Goal: Information Seeking & Learning: Learn about a topic

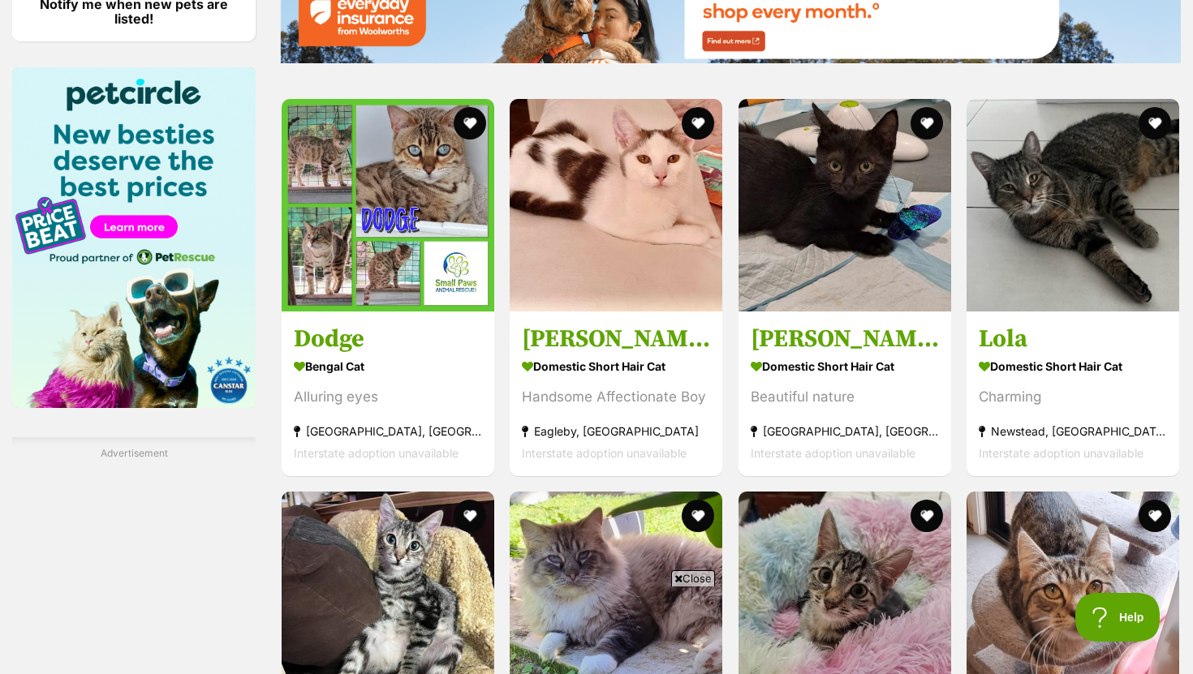
scroll to position [2020, 0]
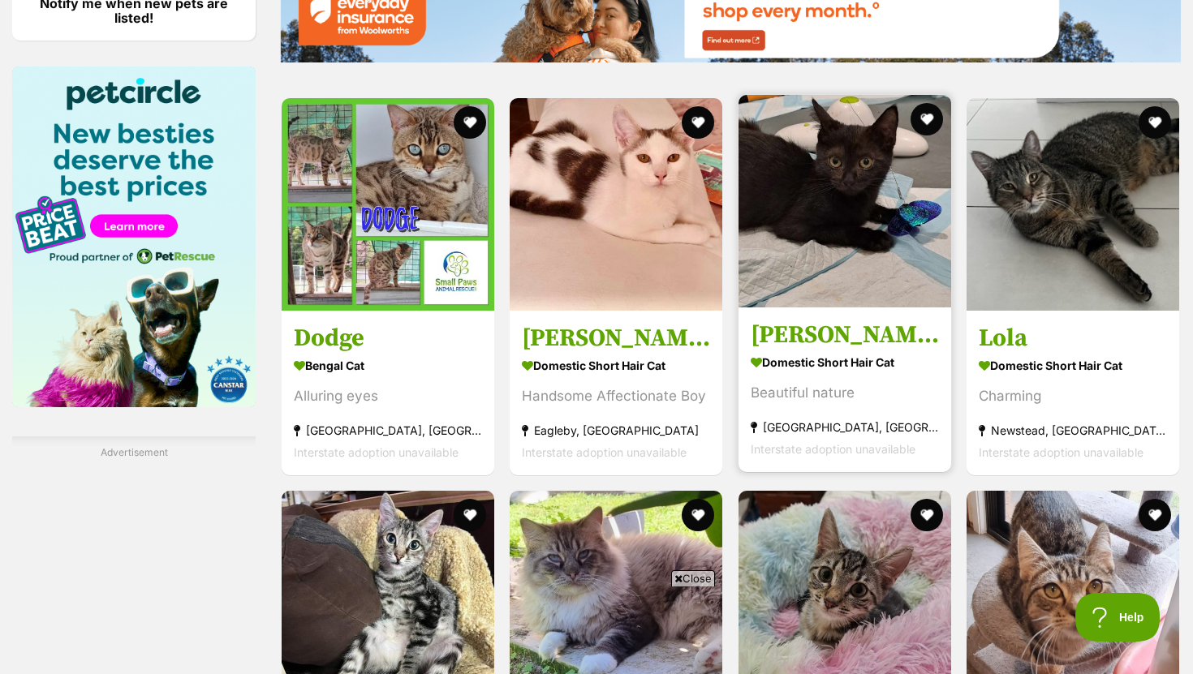
click at [805, 359] on strong "Domestic Short Hair Cat" at bounding box center [845, 363] width 188 height 24
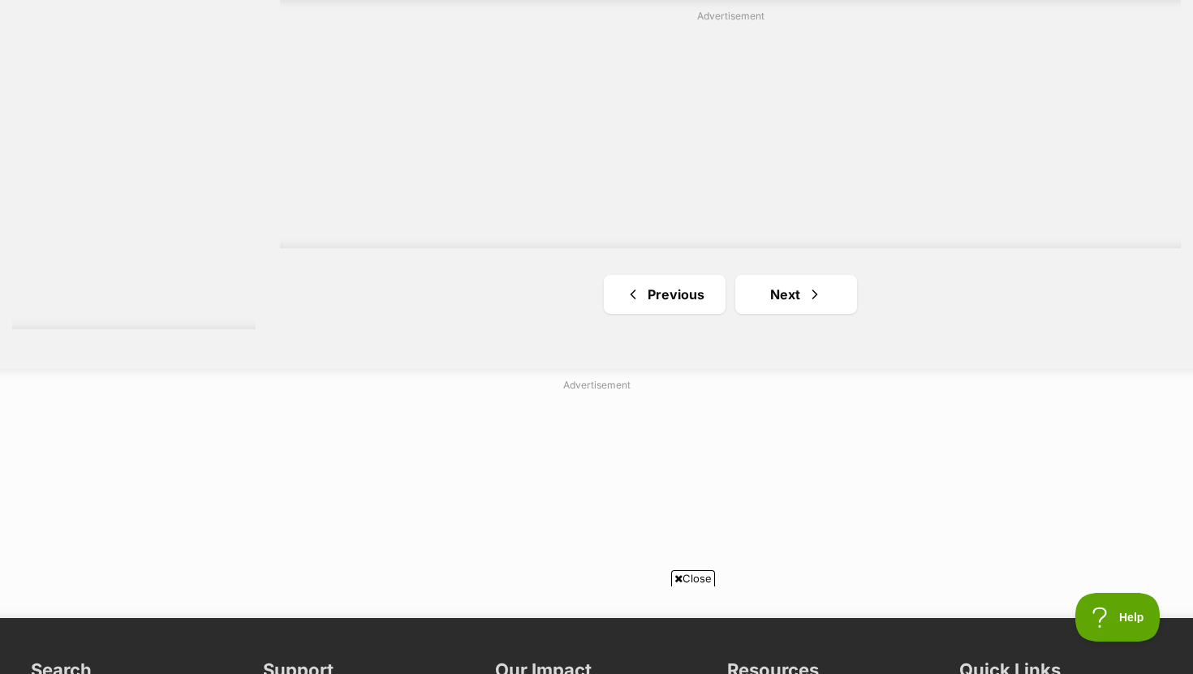
scroll to position [2944, 0]
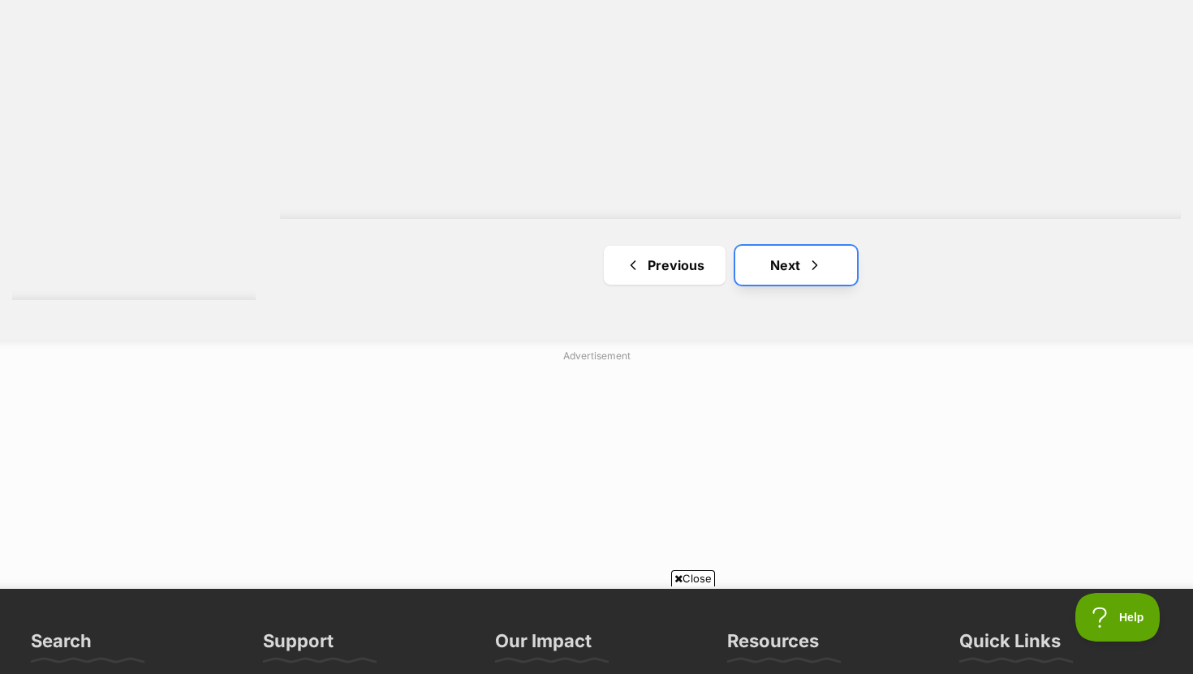
click at [847, 261] on link "Next" at bounding box center [796, 265] width 122 height 39
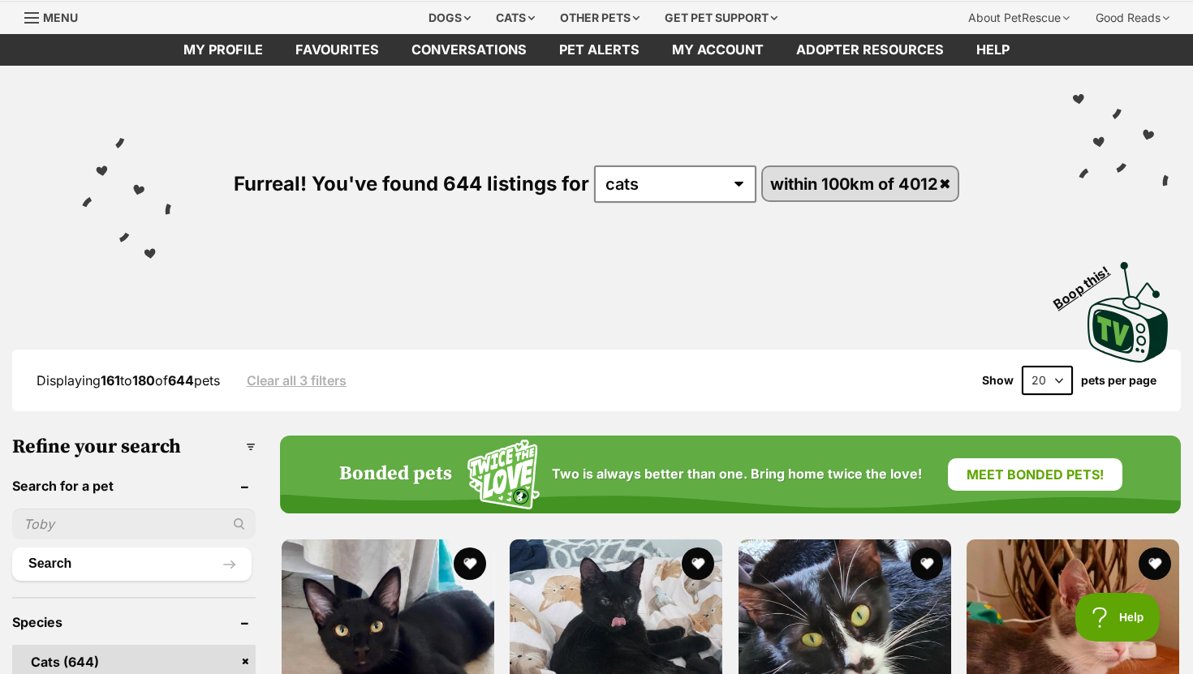
scroll to position [70, 0]
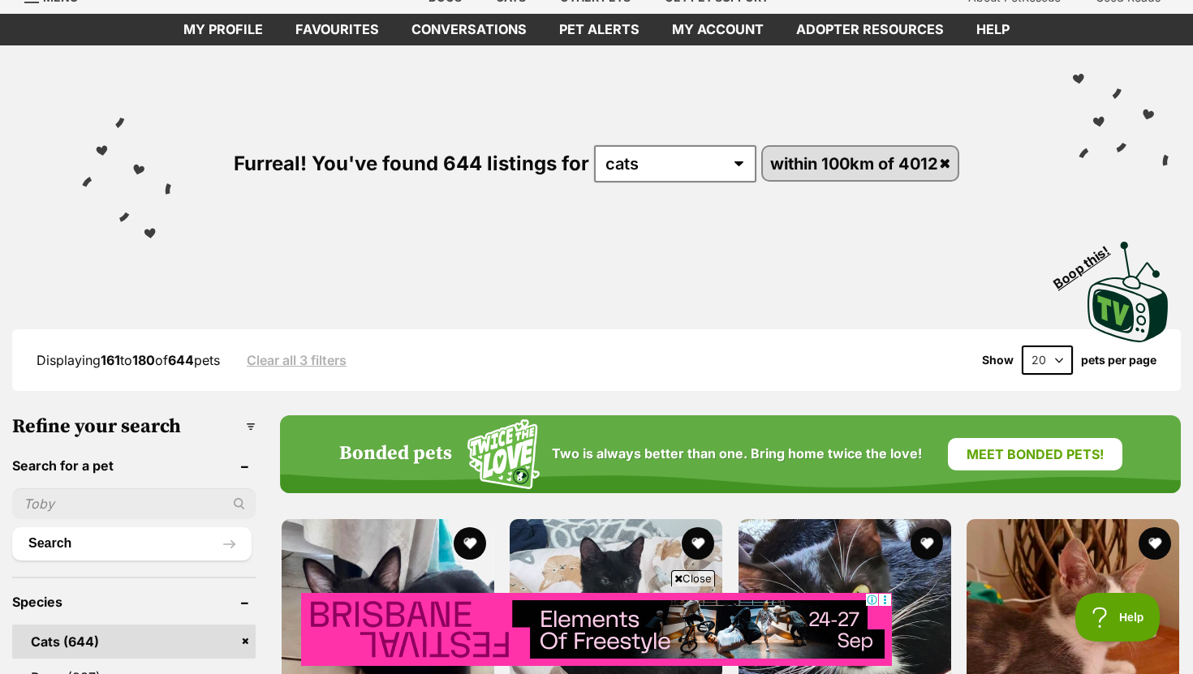
click at [1033, 359] on select "20 40 60" at bounding box center [1047, 360] width 51 height 29
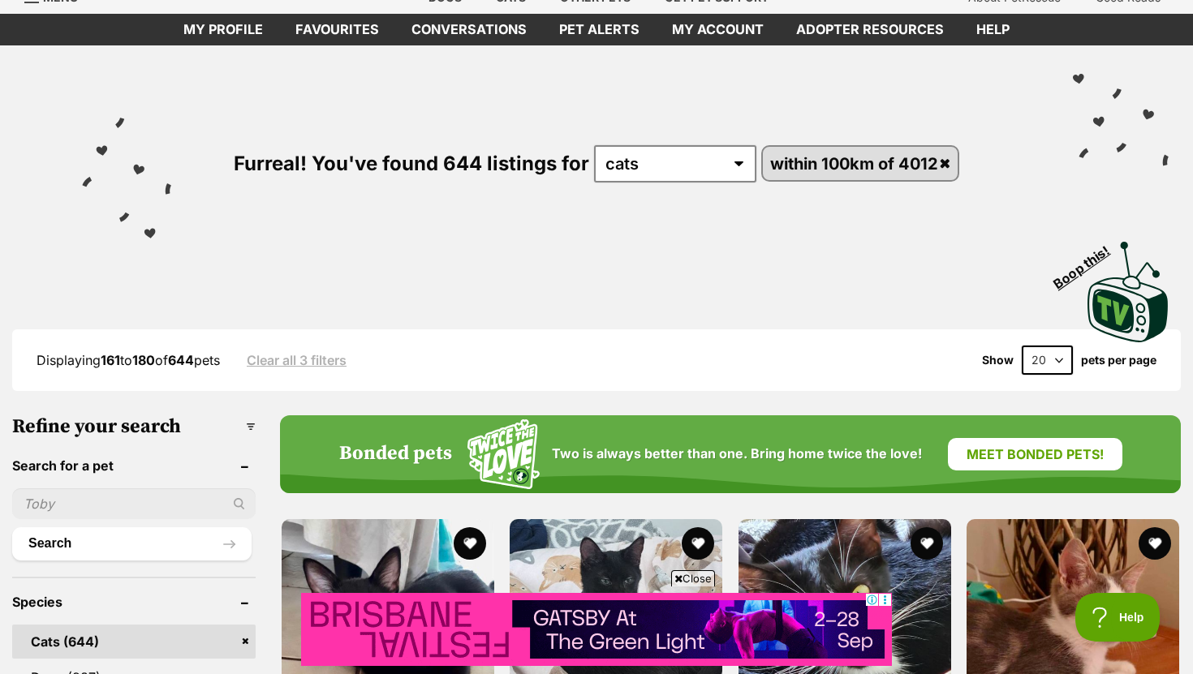
select select "60"
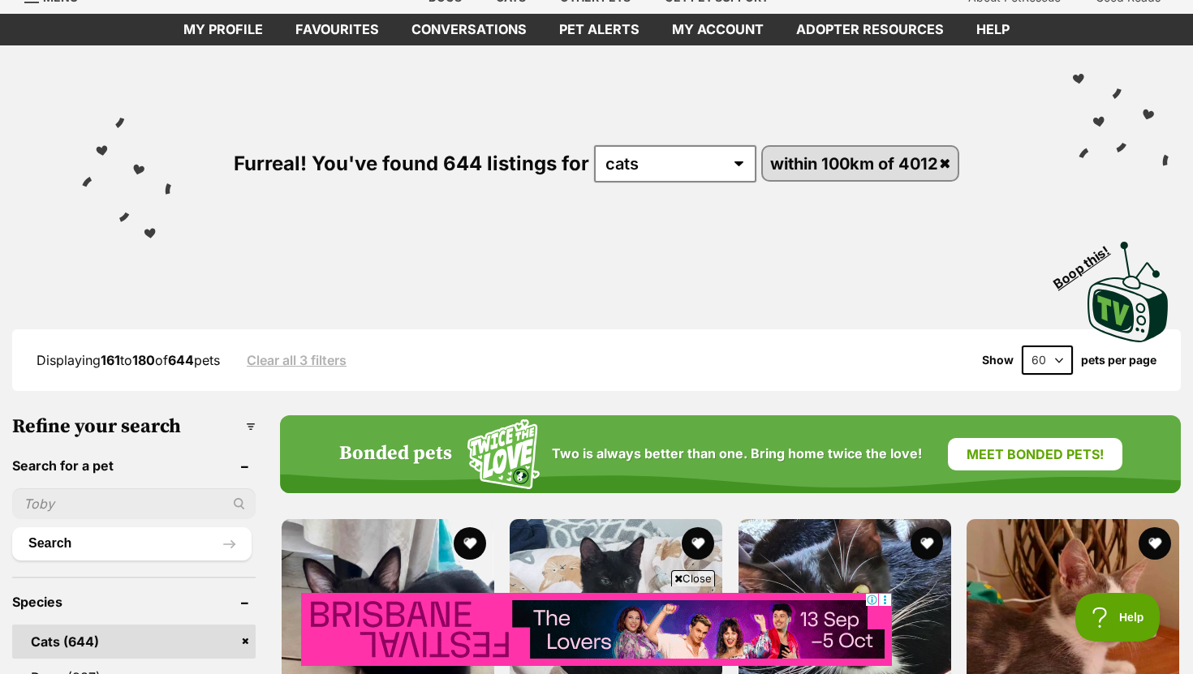
click at [1022, 346] on select "20 40 60" at bounding box center [1047, 360] width 51 height 29
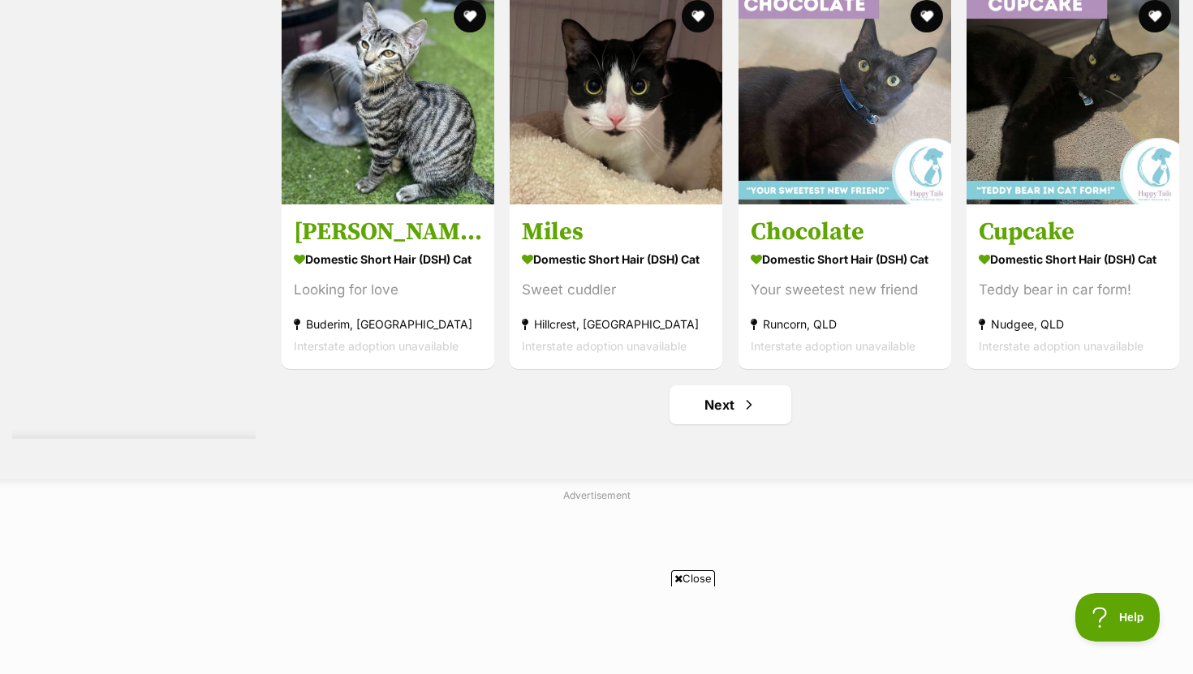
scroll to position [8450, 0]
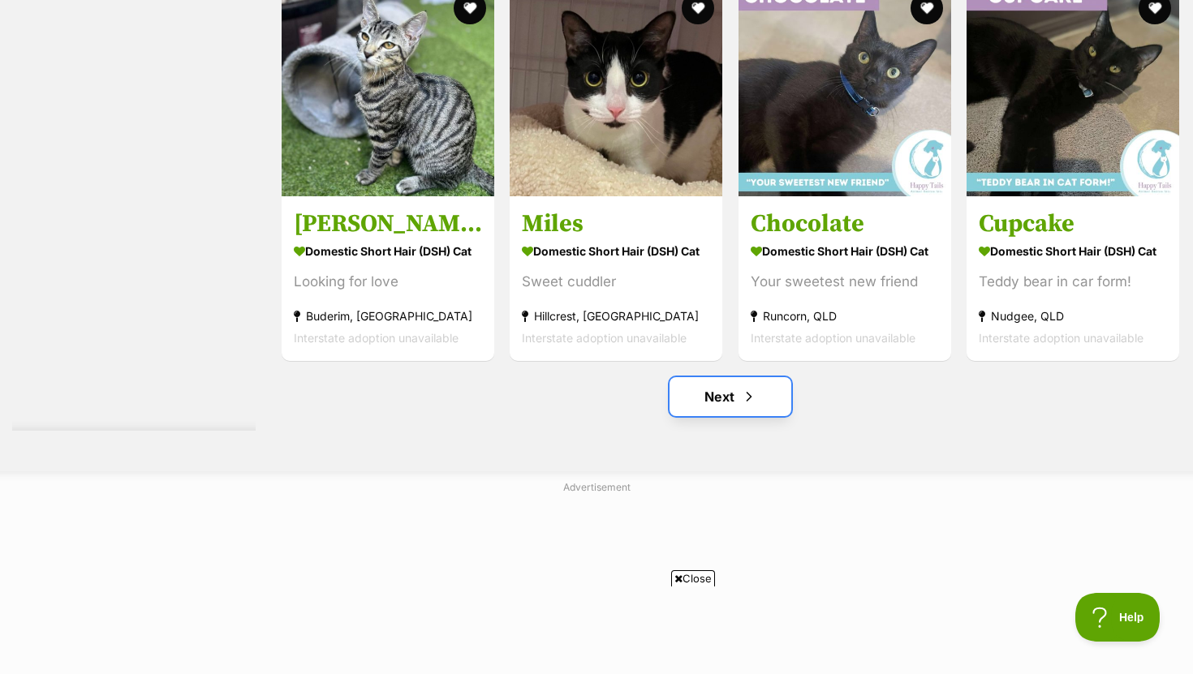
click at [760, 408] on link "Next" at bounding box center [730, 396] width 122 height 39
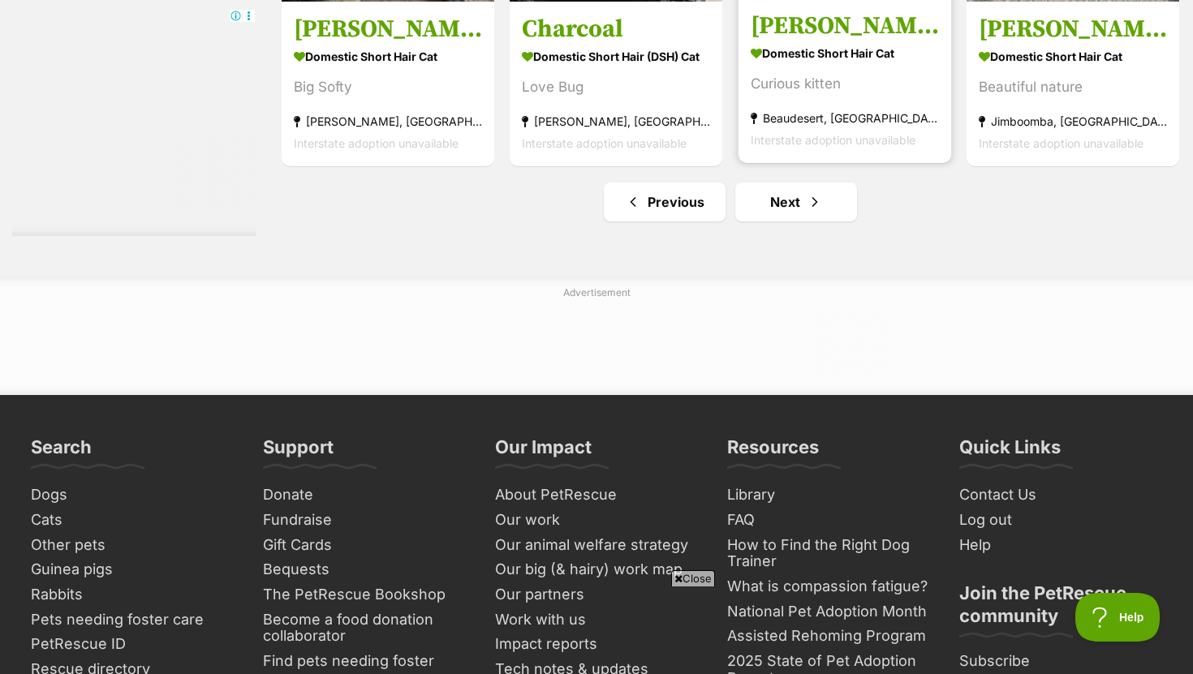
scroll to position [8651, 0]
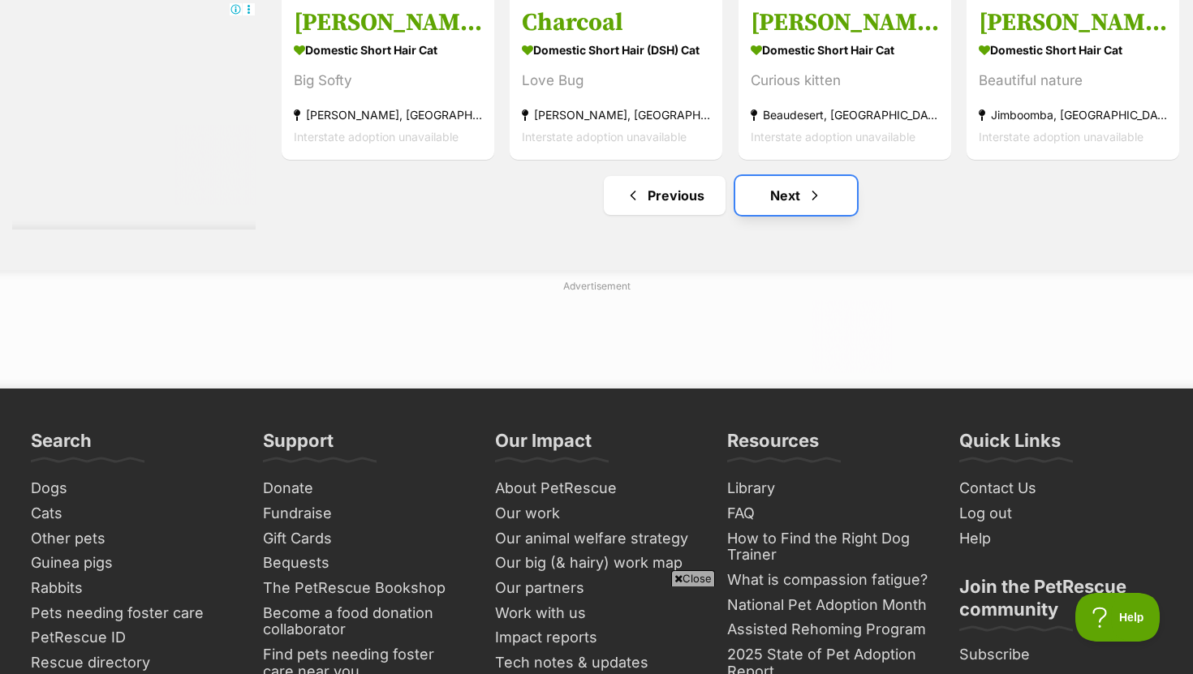
click at [779, 195] on link "Next" at bounding box center [796, 195] width 122 height 39
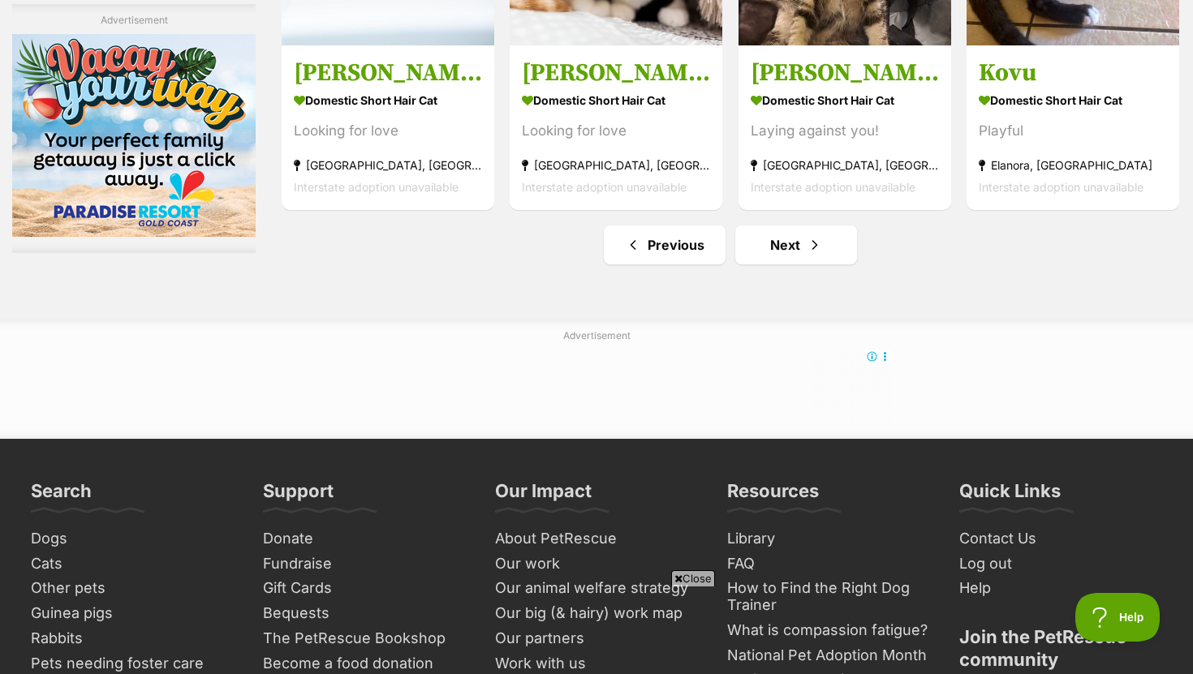
scroll to position [8573, 0]
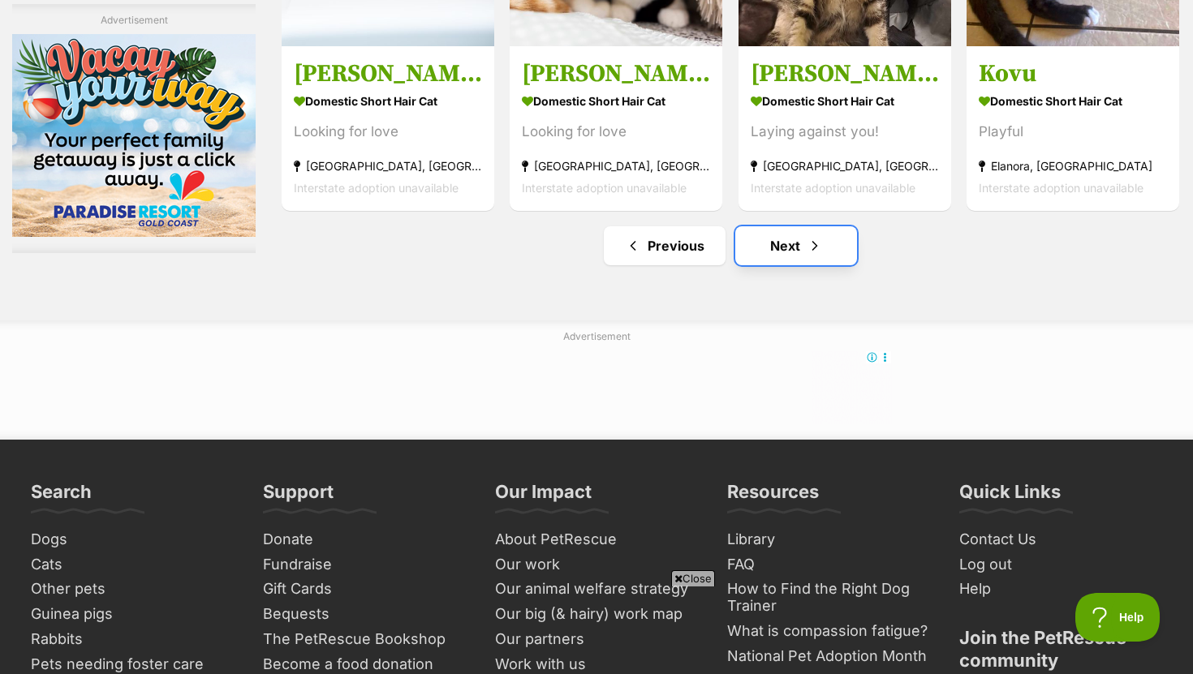
click at [785, 255] on link "Next" at bounding box center [796, 245] width 122 height 39
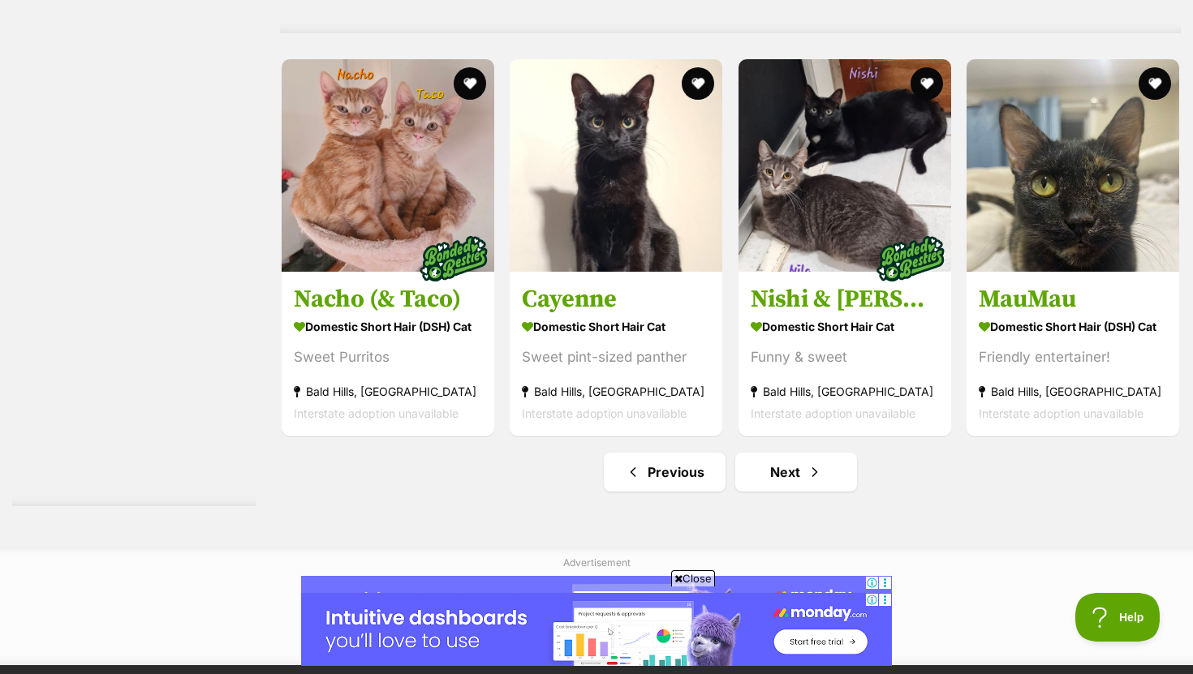
scroll to position [8389, 0]
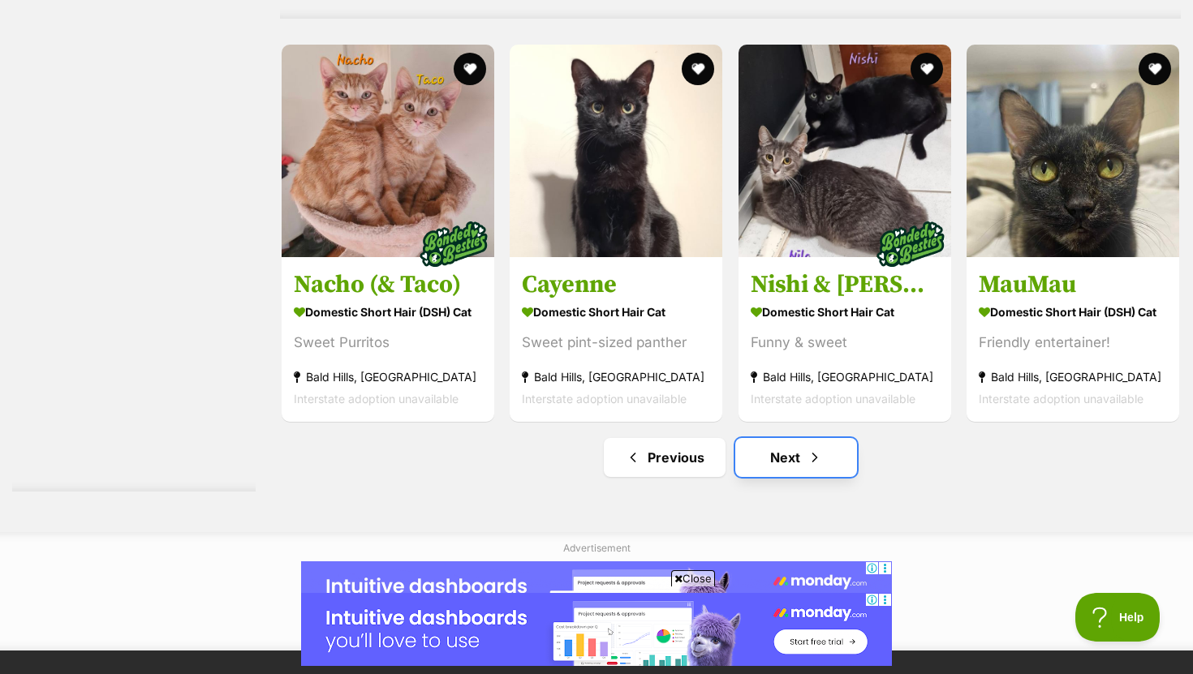
click at [768, 452] on link "Next" at bounding box center [796, 457] width 122 height 39
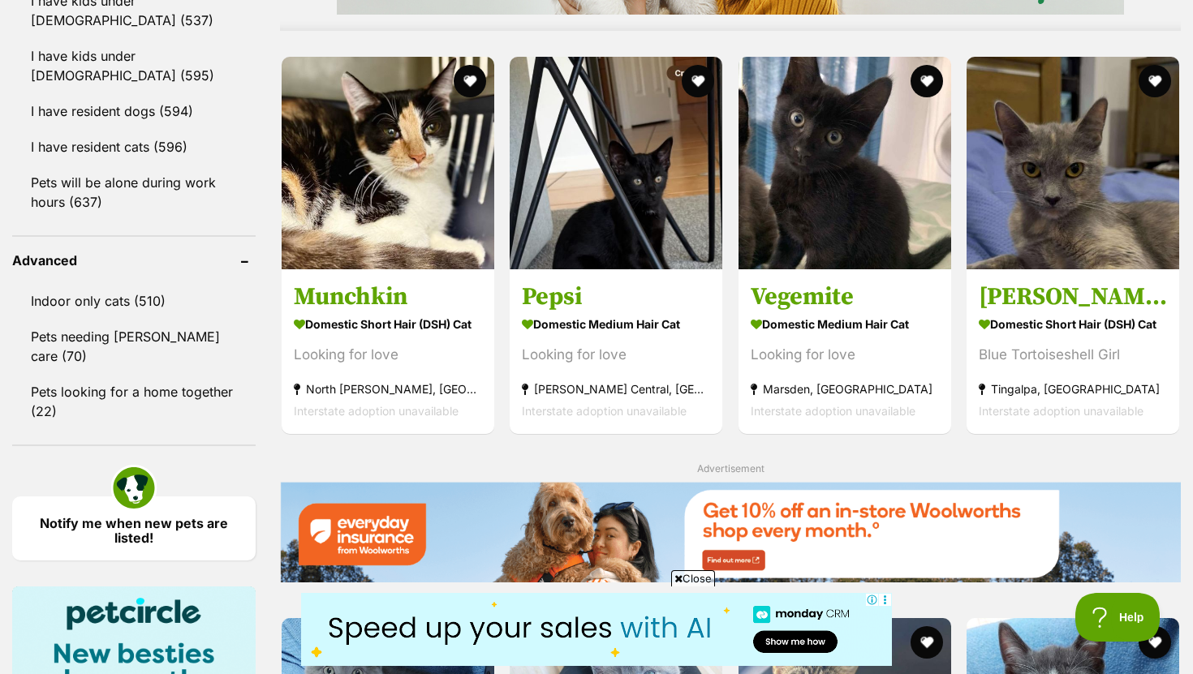
scroll to position [1507, 0]
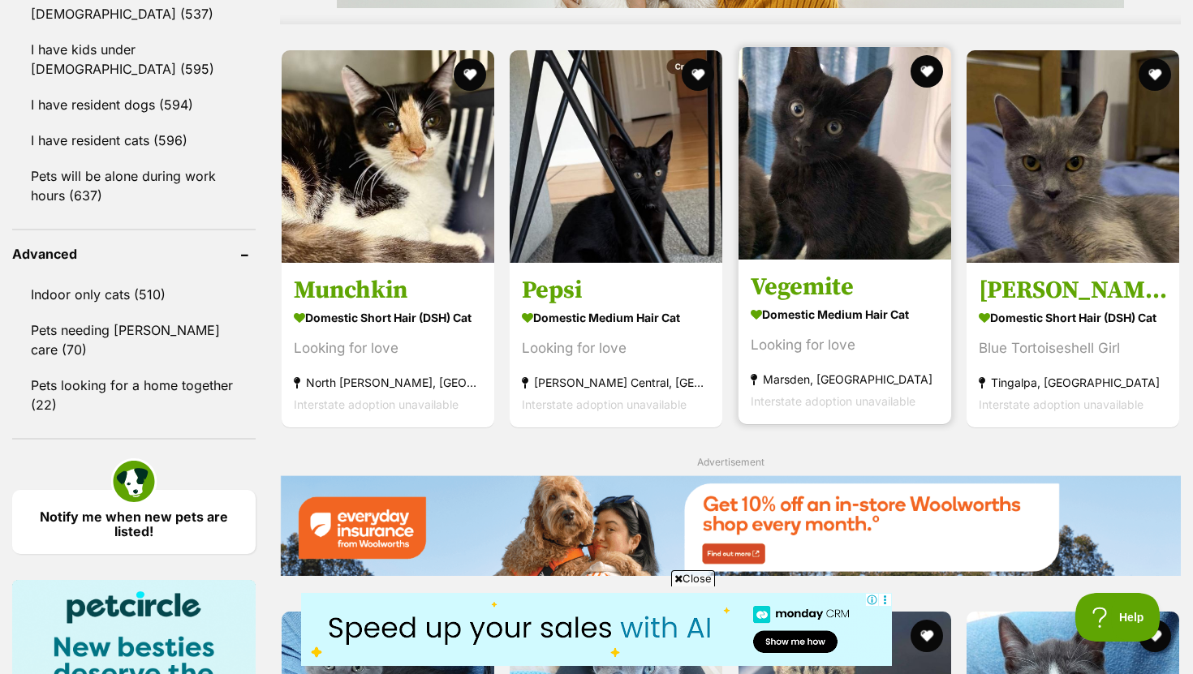
click at [807, 283] on h3 "Vegemite" at bounding box center [845, 286] width 188 height 31
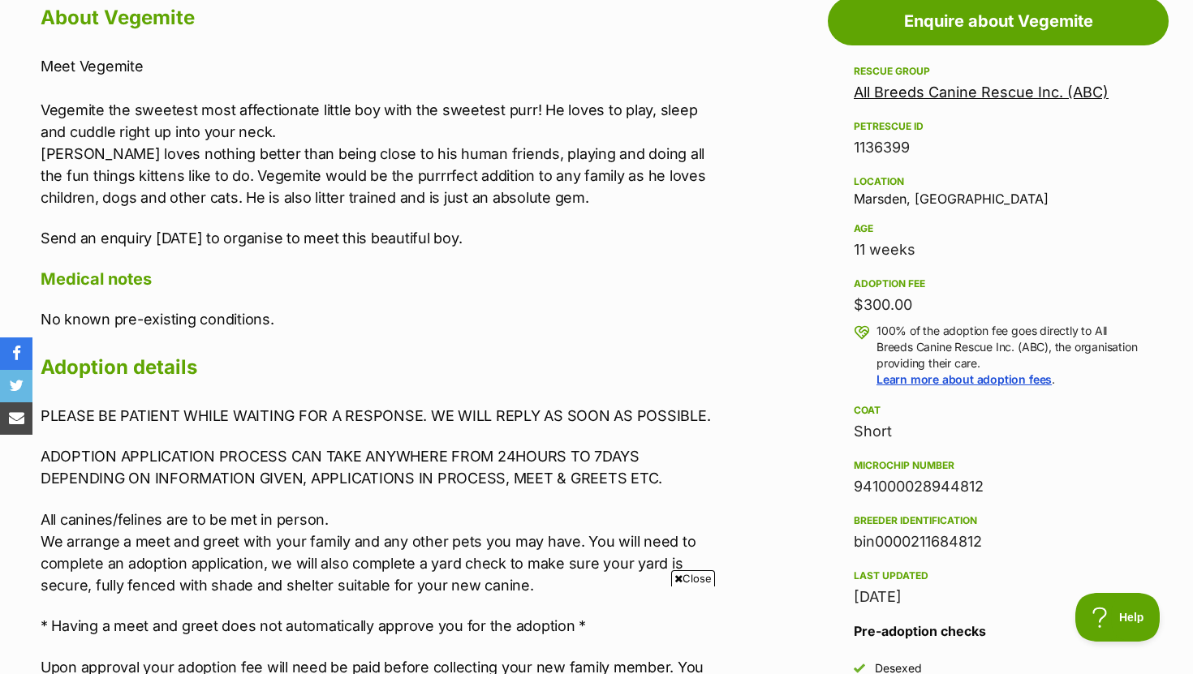
scroll to position [912, 0]
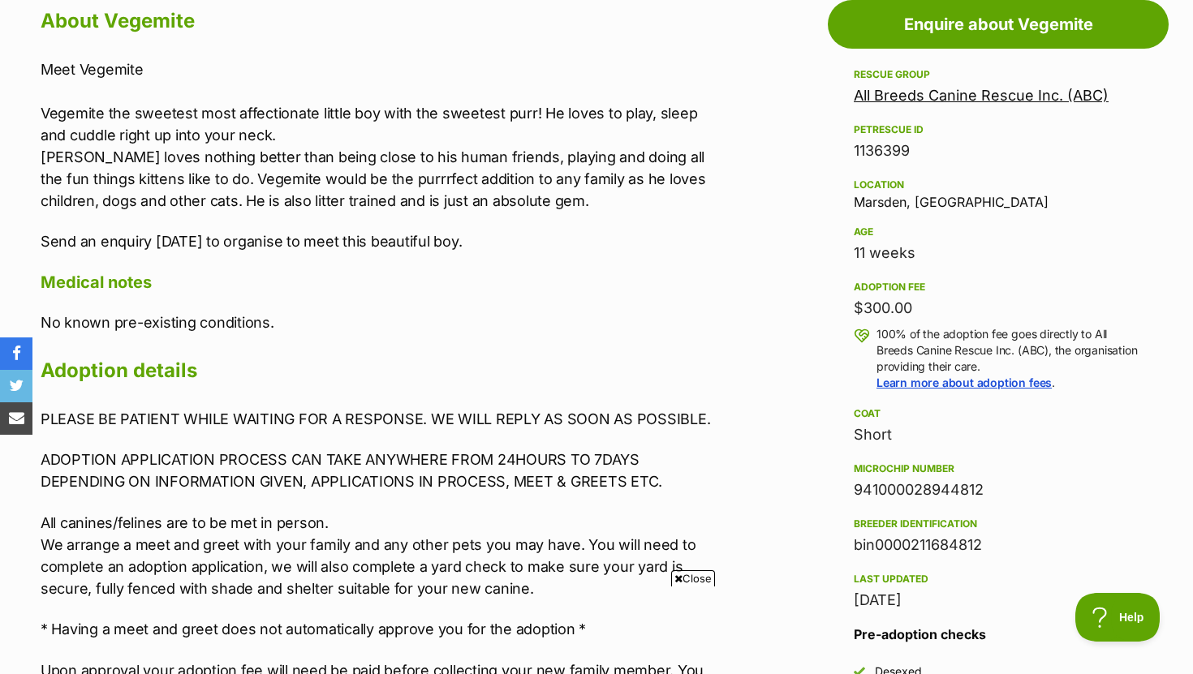
drag, startPoint x: 853, startPoint y: 101, endPoint x: 1044, endPoint y: 76, distance: 193.0
click at [1044, 76] on div "Rescue group All Breeds Canine Rescue Inc. (ABC)" at bounding box center [998, 86] width 289 height 42
drag, startPoint x: 1136, startPoint y: 96, endPoint x: 827, endPoint y: 96, distance: 309.1
copy link "All Breeds Canine Rescue Inc. (ABC)"
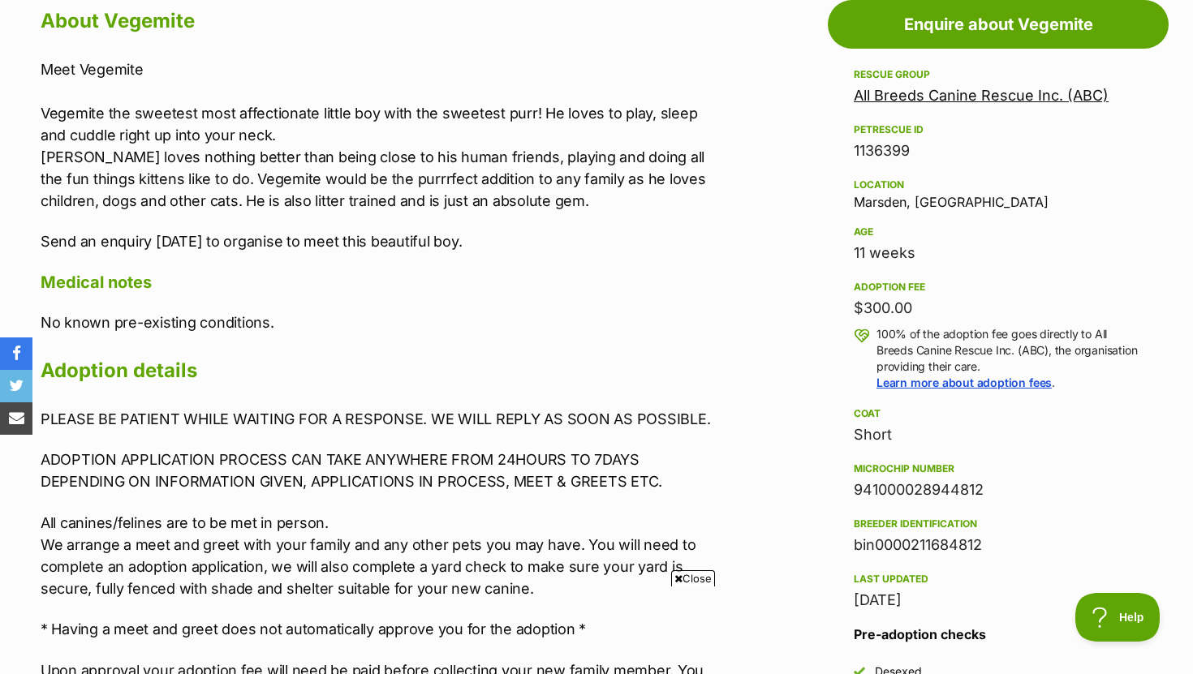
click at [986, 172] on div "Rescue group All Breeds Canine Rescue Inc. (ABC) PetRescue ID 1136399 Location …" at bounding box center [998, 338] width 289 height 547
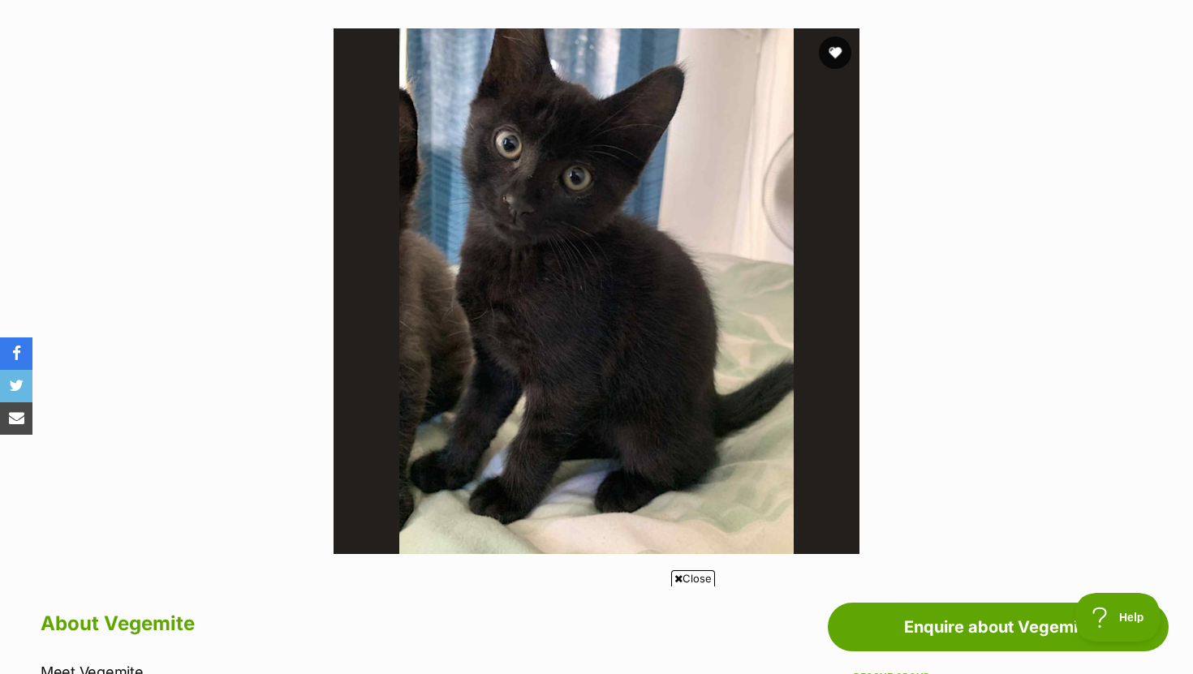
scroll to position [308, 0]
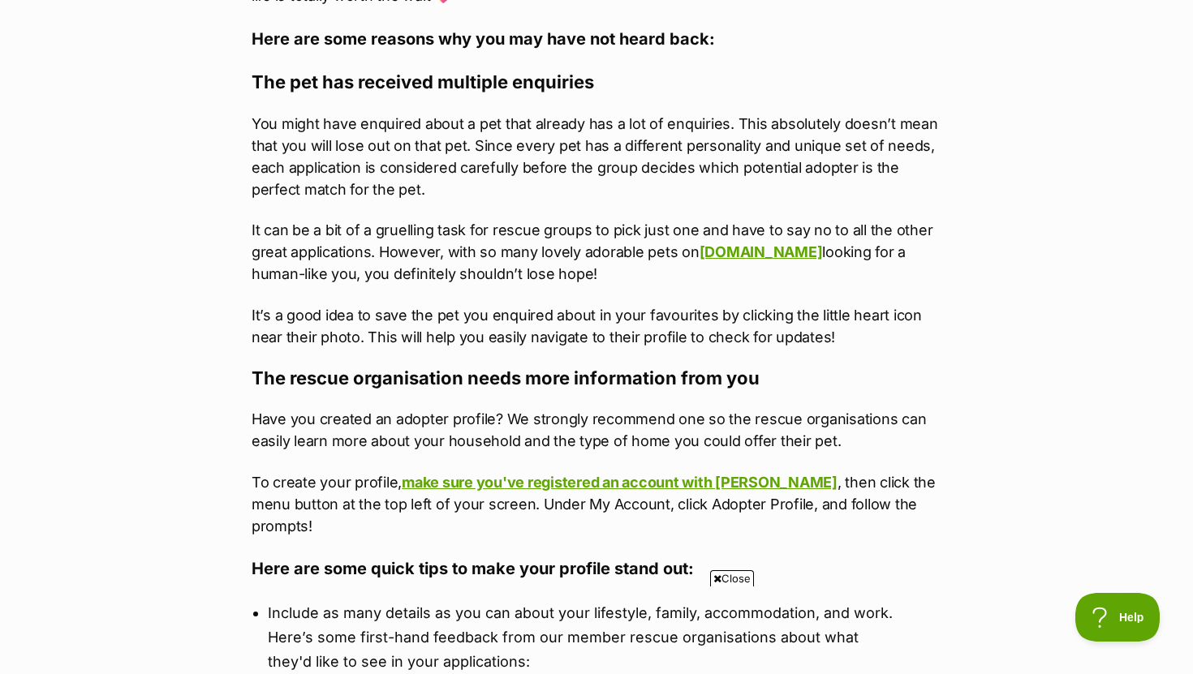
scroll to position [669, 0]
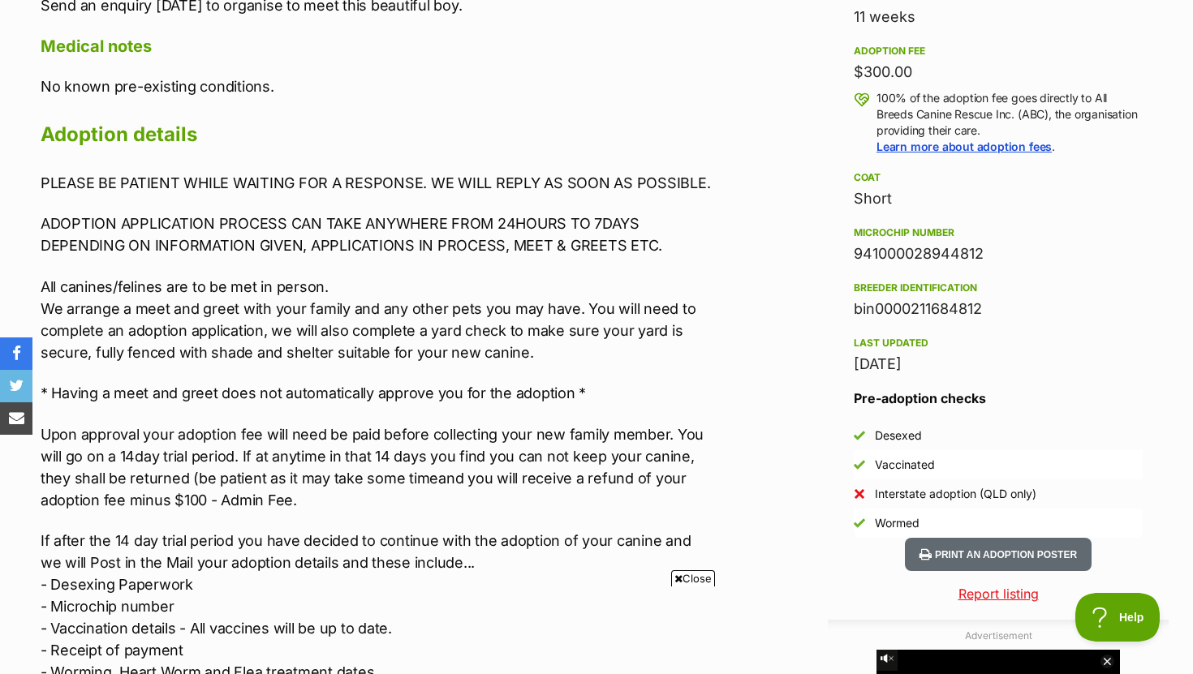
scroll to position [1166, 0]
